Goal: Find specific page/section: Find specific page/section

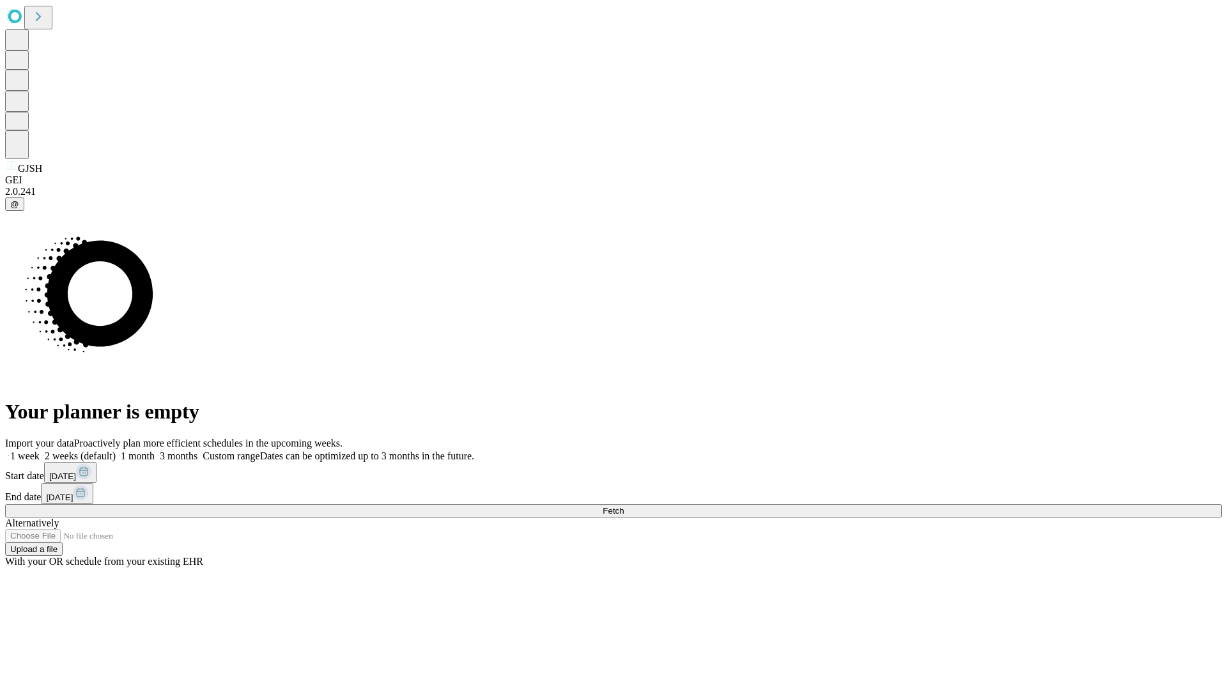
click at [624, 506] on span "Fetch" at bounding box center [613, 511] width 21 height 10
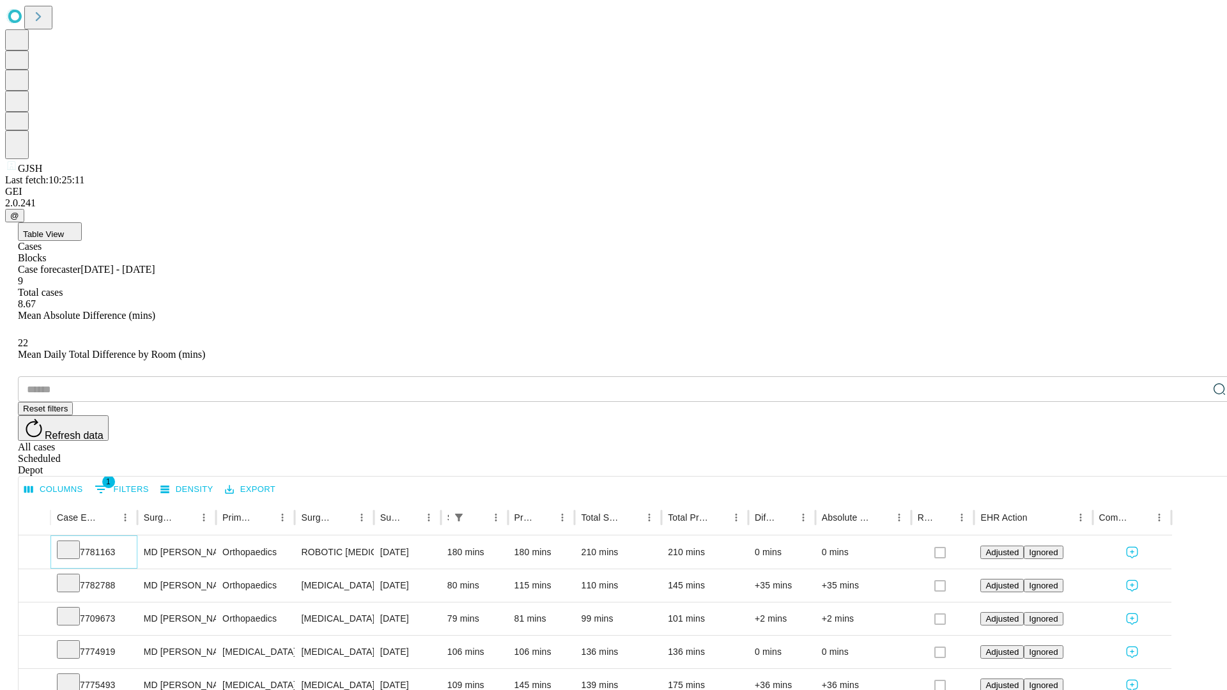
click at [75, 543] on icon at bounding box center [68, 549] width 13 height 13
